Goal: Information Seeking & Learning: Learn about a topic

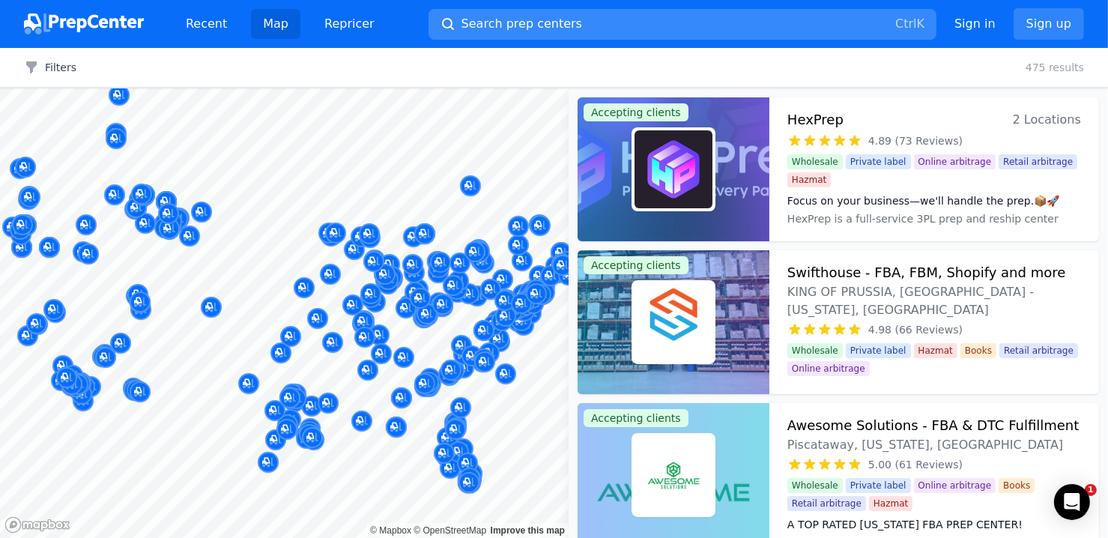
click at [579, 25] on button "Search prep centers Ctrl K" at bounding box center [683, 24] width 508 height 31
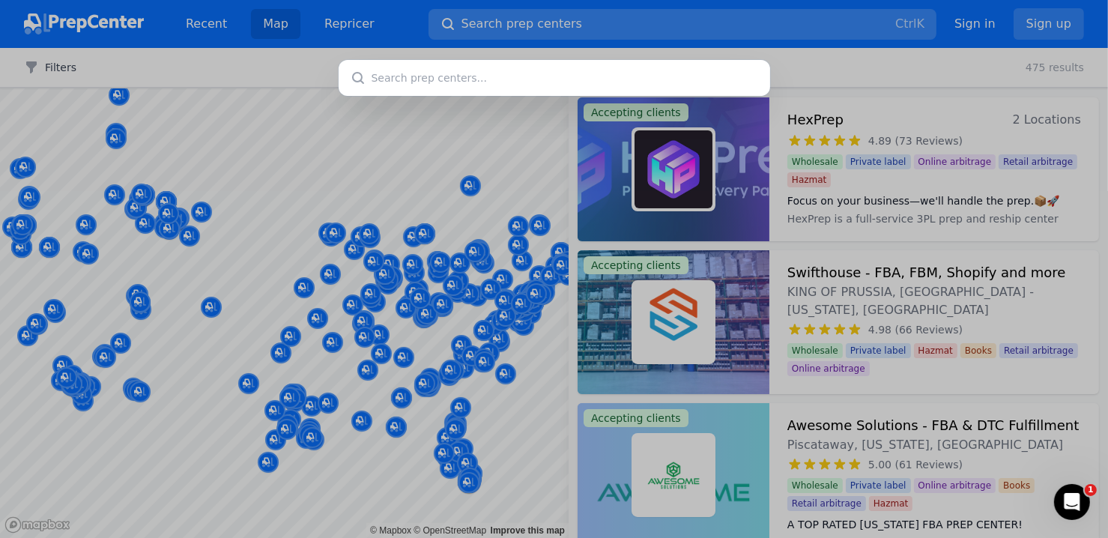
click at [593, 19] on div at bounding box center [554, 269] width 1108 height 538
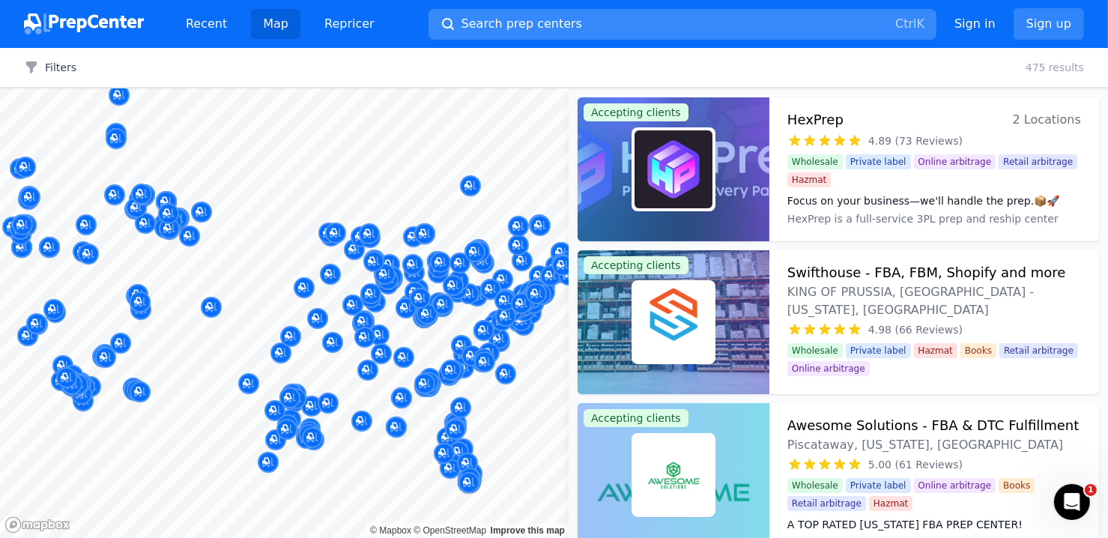
click at [542, 27] on span "Search prep centers" at bounding box center [522, 24] width 121 height 18
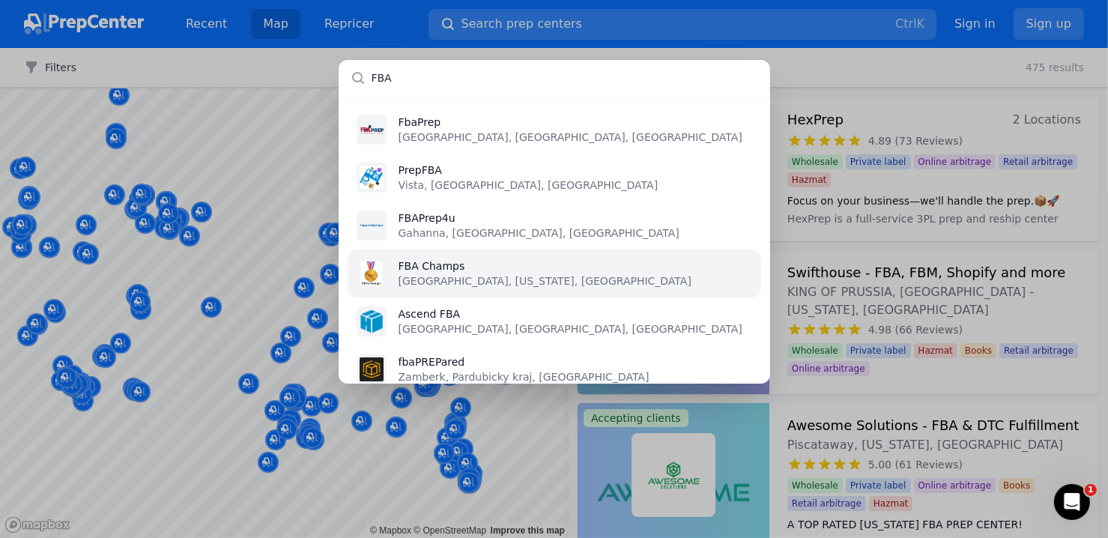
type input "FBA"
click at [406, 271] on p "FBA Champs" at bounding box center [545, 266] width 293 height 15
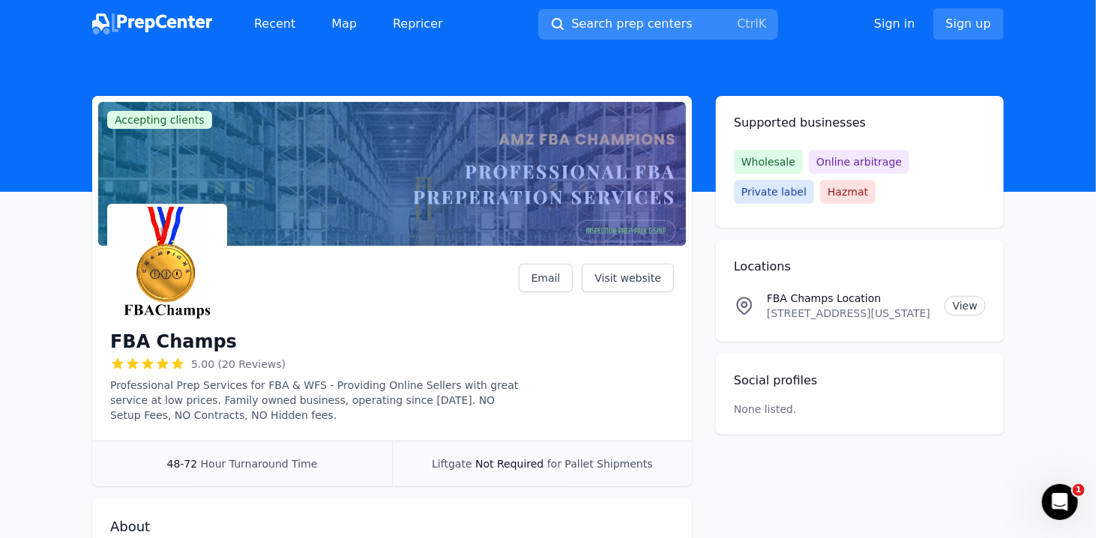
click at [663, 13] on button "Search prep centers Ctrl K" at bounding box center [658, 24] width 240 height 31
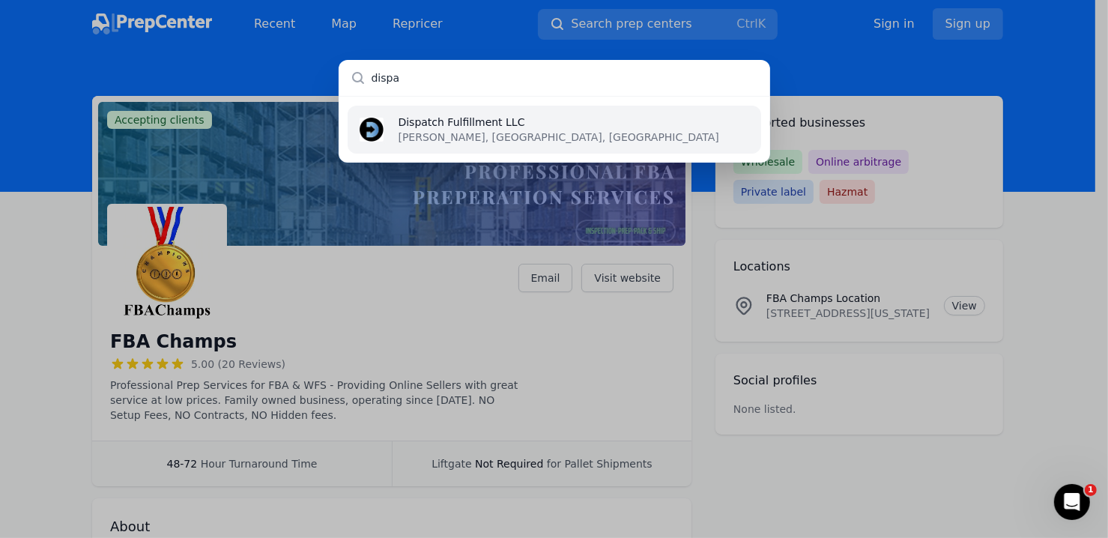
type input "dispa"
click at [499, 118] on p "Dispatch Fulfillment LLC" at bounding box center [559, 122] width 321 height 15
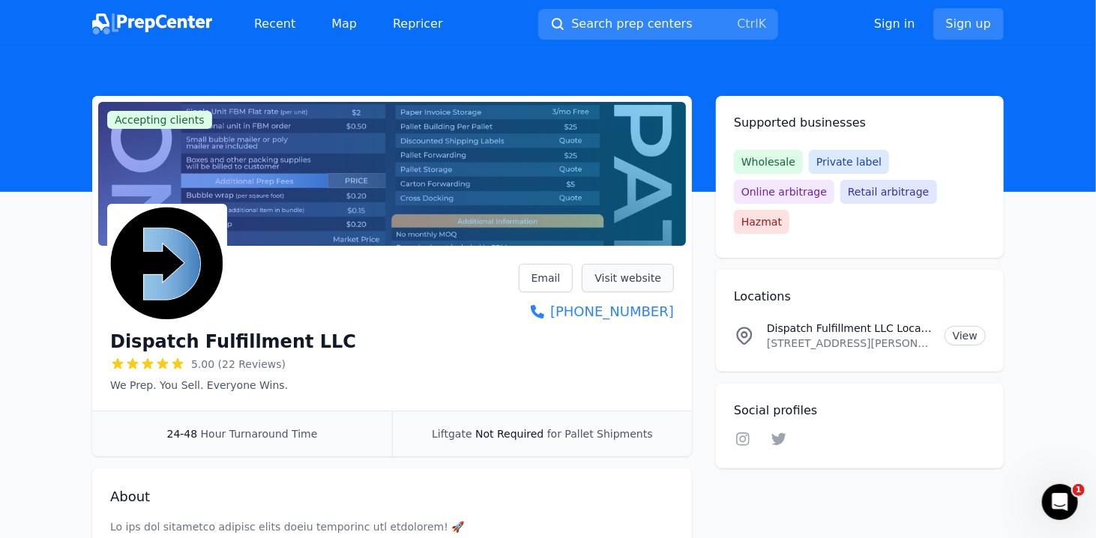
click at [621, 275] on link "Visit website" at bounding box center [627, 278] width 92 height 28
click at [710, 27] on button "Search prep centers Ctrl K" at bounding box center [658, 24] width 240 height 31
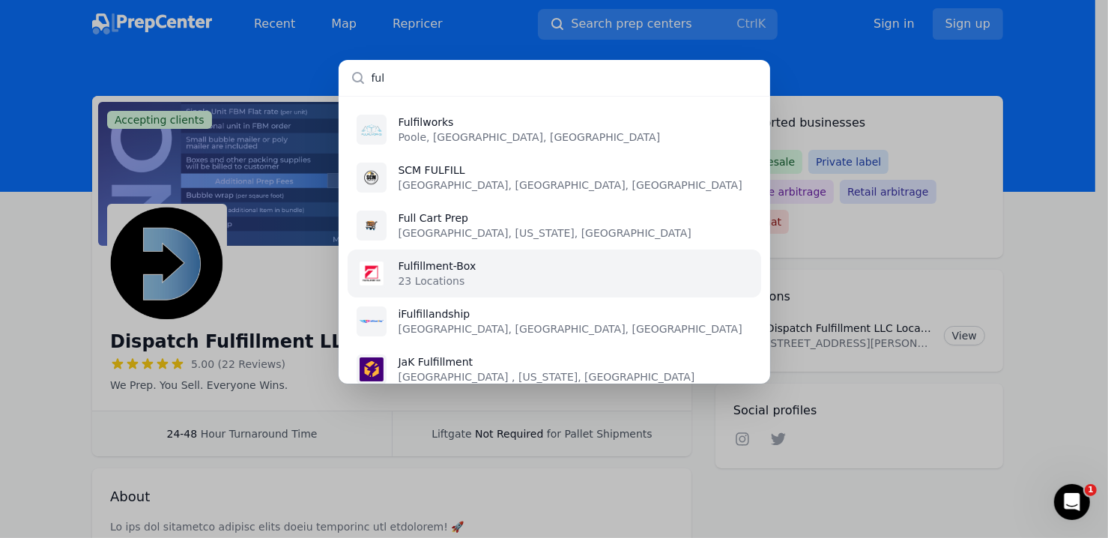
type input "ful"
click at [468, 264] on li "Fulfillment-Box 23 Locations" at bounding box center [555, 274] width 414 height 48
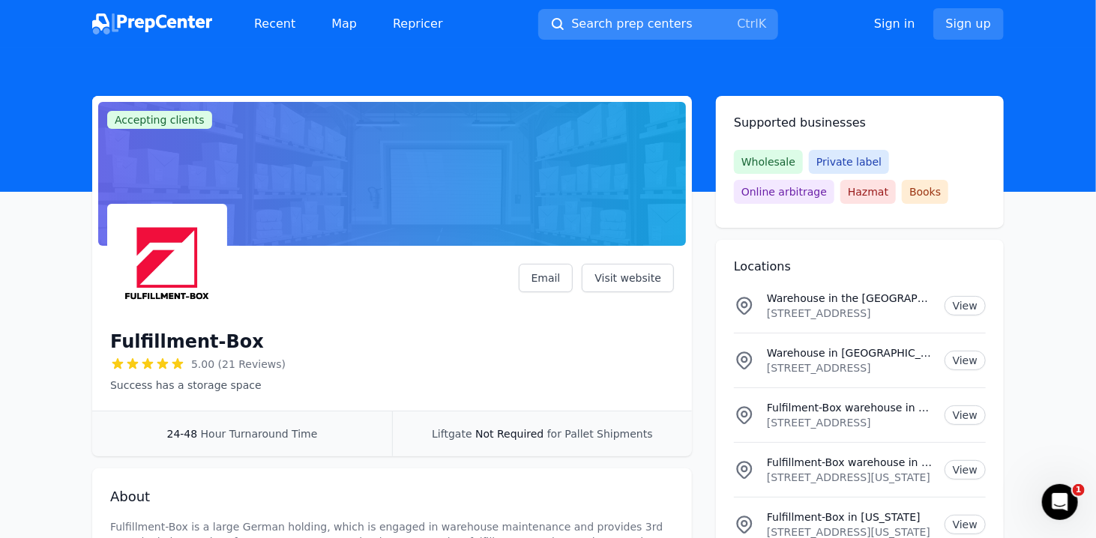
click at [604, 22] on span "Search prep centers" at bounding box center [631, 24] width 121 height 18
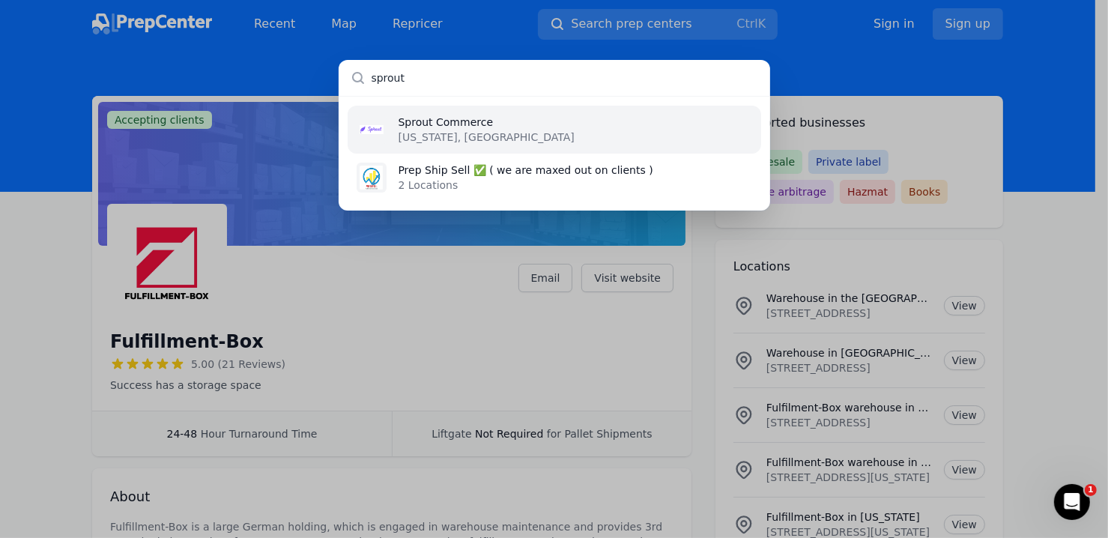
type input "sprout"
click at [487, 124] on li "Sprout Commerce [US_STATE], [GEOGRAPHIC_DATA]" at bounding box center [555, 130] width 414 height 48
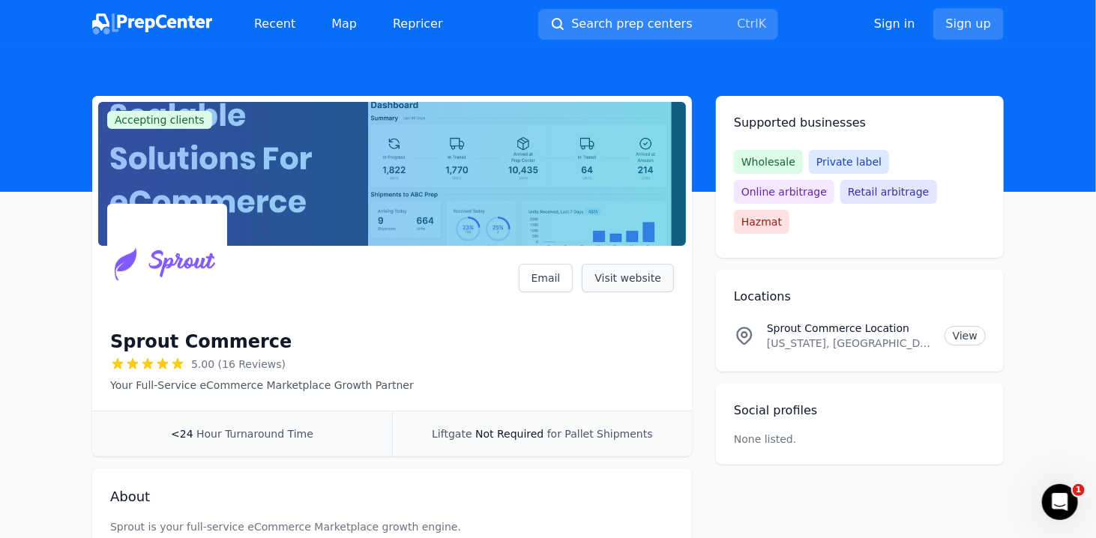
click at [641, 283] on link "Visit website" at bounding box center [627, 278] width 92 height 28
